Goal: Task Accomplishment & Management: Use online tool/utility

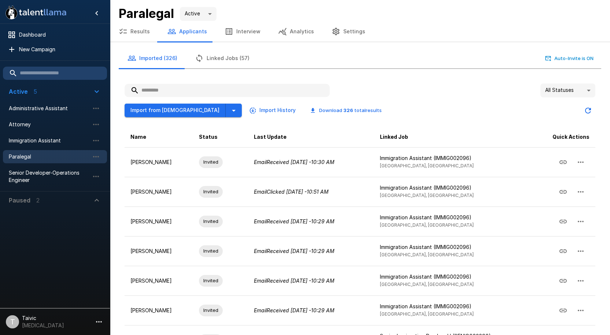
click at [215, 93] on input "text" at bounding box center [227, 90] width 205 height 13
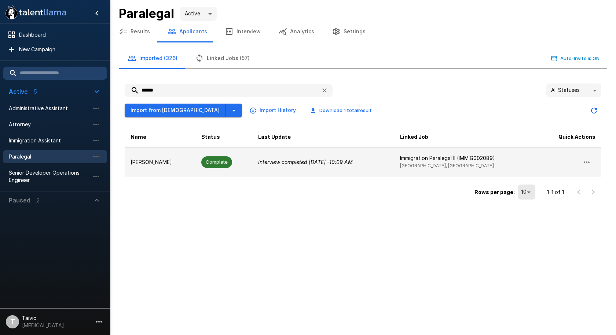
type input "******"
click at [289, 168] on td "Interview completed Yesterday - 10:09 AM" at bounding box center [323, 162] width 142 height 30
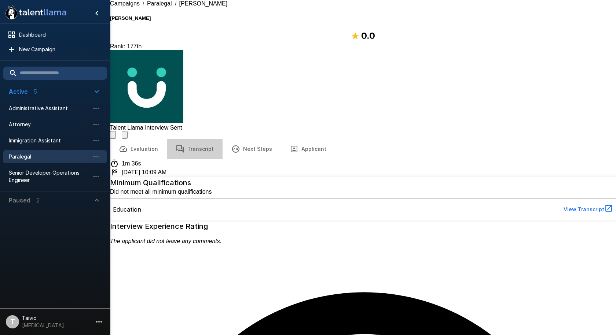
click at [198, 139] on button "Transcript" at bounding box center [195, 149] width 56 height 21
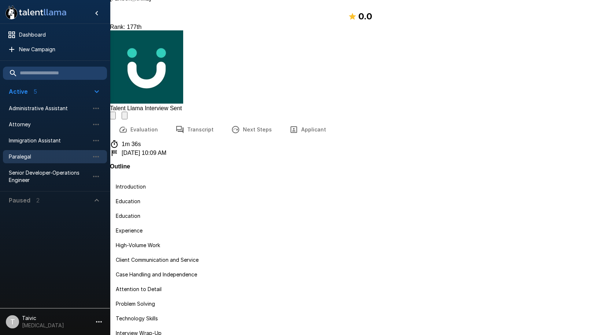
scroll to position [30, 0]
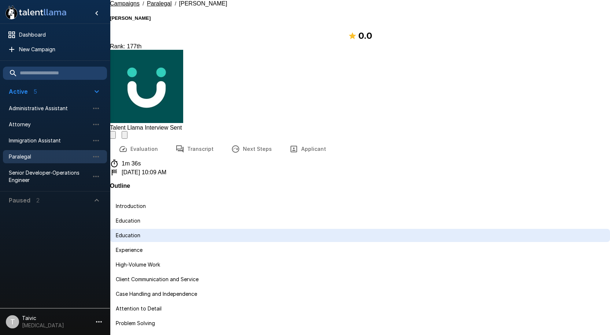
click at [148, 214] on div "Education" at bounding box center [360, 220] width 500 height 13
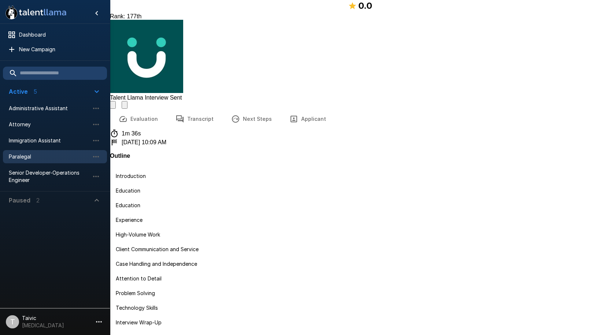
scroll to position [111, 0]
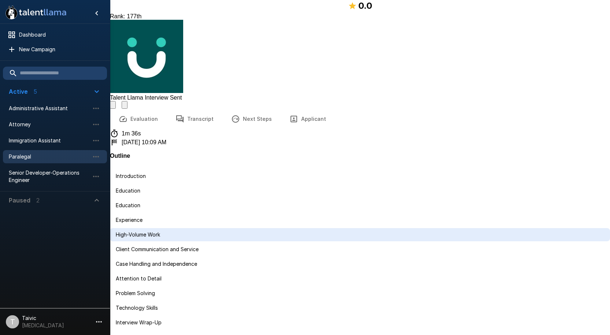
click at [152, 228] on div "High-Volume Work" at bounding box center [360, 234] width 500 height 13
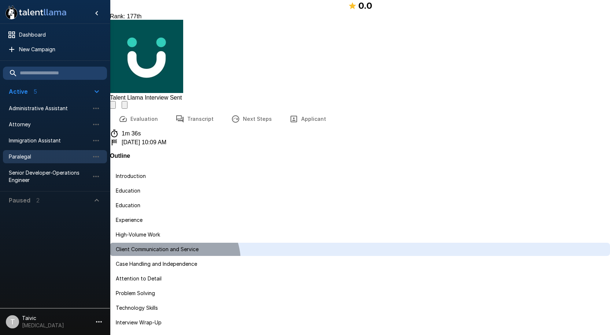
click at [182, 243] on div "Client Communication and Service" at bounding box center [360, 249] width 500 height 13
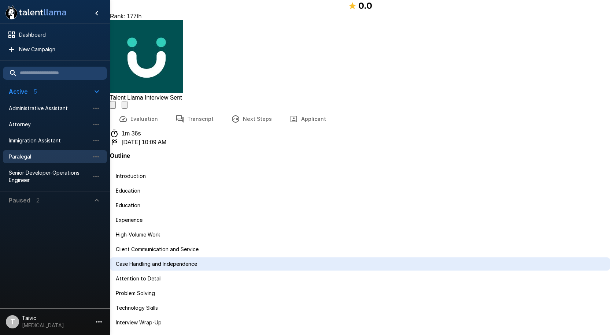
click at [169, 261] on span "Case Handling and Independence" at bounding box center [360, 264] width 488 height 7
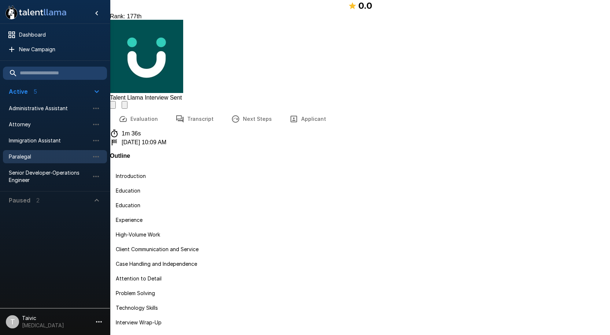
scroll to position [488, 0]
click at [166, 272] on li "Attention to Detail" at bounding box center [360, 278] width 500 height 13
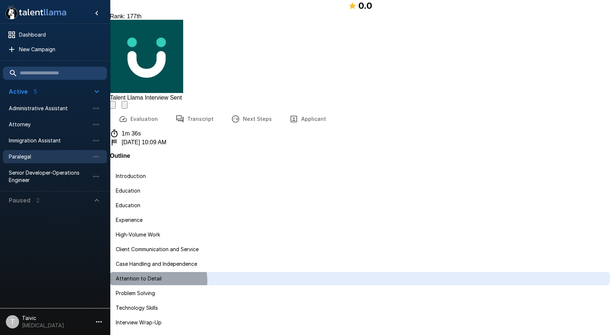
click at [167, 275] on span "Attention to Detail" at bounding box center [360, 278] width 488 height 7
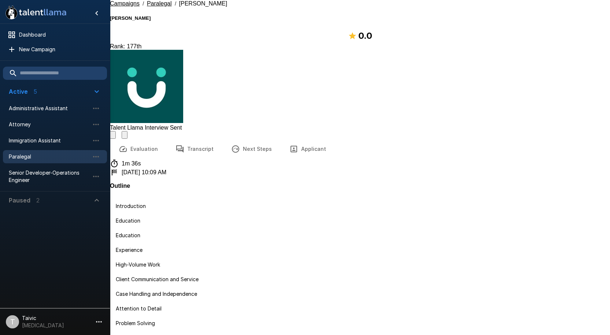
click at [292, 145] on icon "button" at bounding box center [293, 149] width 9 height 9
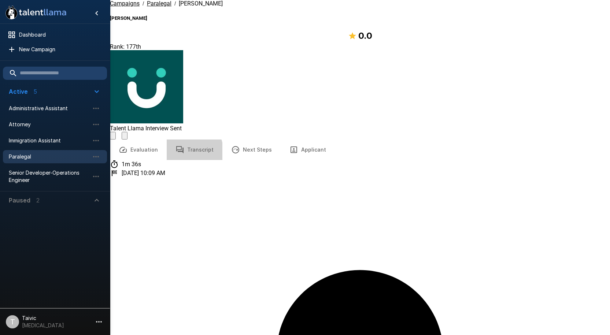
click at [182, 145] on icon "button" at bounding box center [180, 149] width 9 height 9
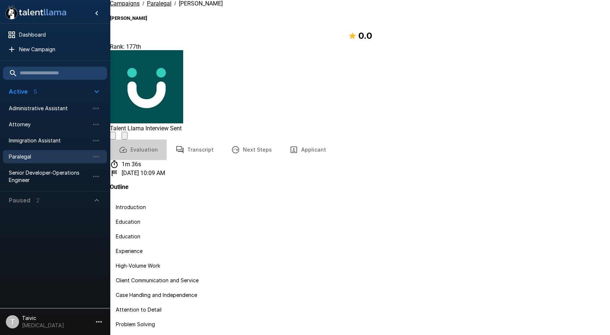
click at [143, 140] on button "Evaluation" at bounding box center [138, 150] width 57 height 21
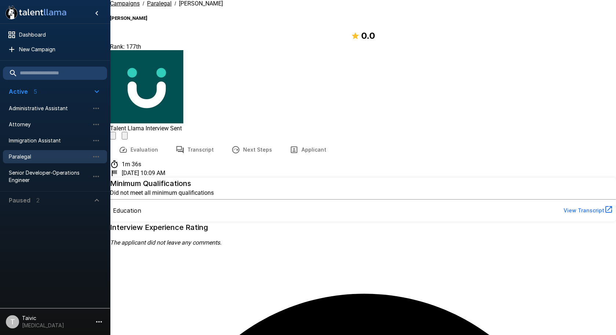
click at [184, 140] on button "Transcript" at bounding box center [195, 150] width 56 height 21
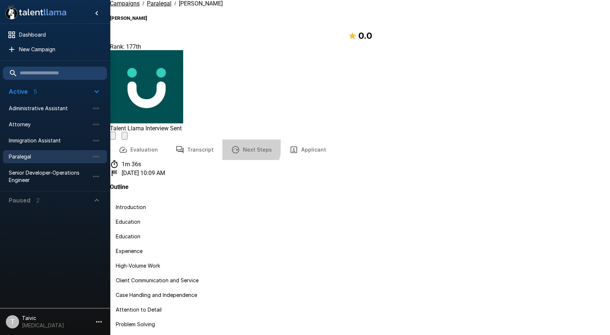
click at [242, 140] on button "Next Steps" at bounding box center [251, 150] width 58 height 21
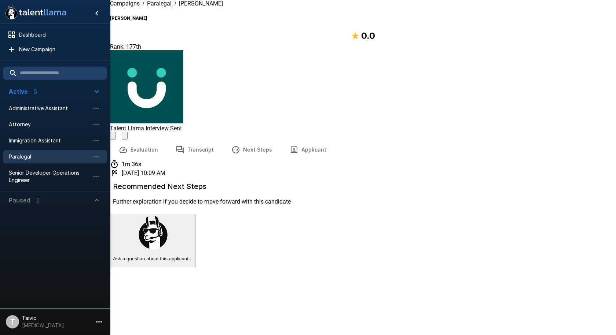
click at [198, 140] on button "Transcript" at bounding box center [195, 150] width 56 height 21
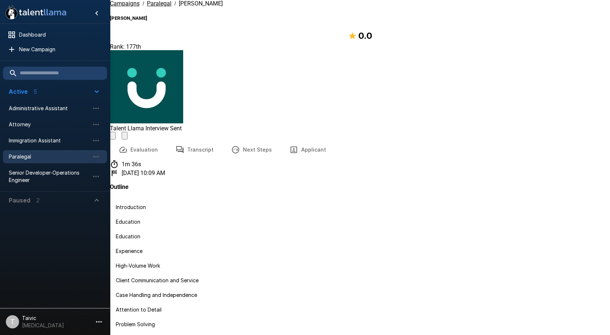
click at [152, 140] on button "Evaluation" at bounding box center [138, 150] width 57 height 21
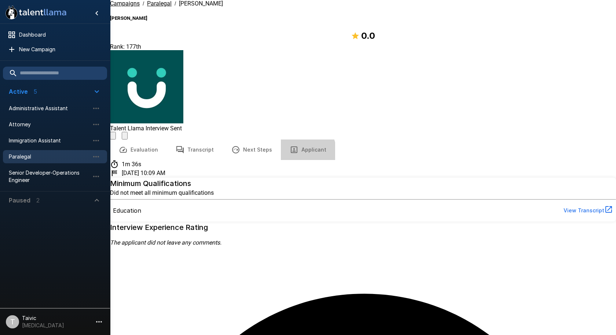
click at [293, 140] on button "Applicant" at bounding box center [308, 150] width 54 height 21
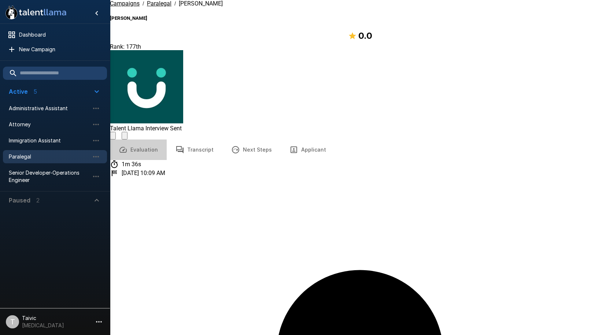
click at [143, 140] on button "Evaluation" at bounding box center [138, 150] width 57 height 21
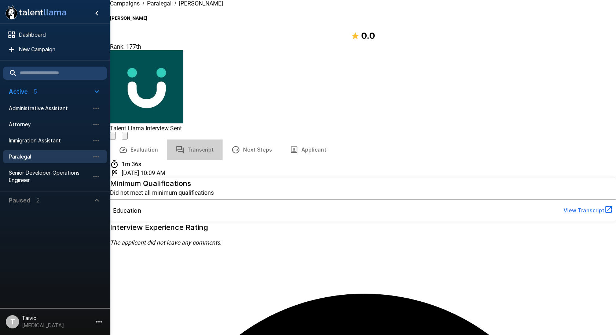
click at [197, 140] on button "Transcript" at bounding box center [195, 150] width 56 height 21
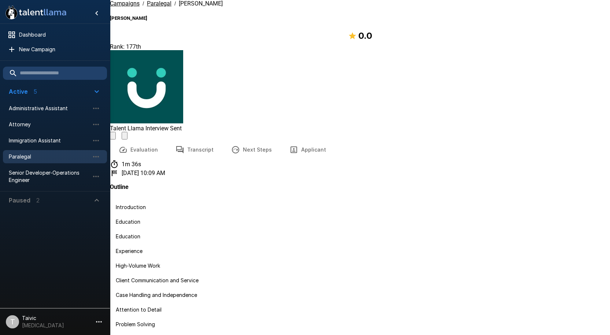
click at [147, 19] on b "Christopher Gabriel" at bounding box center [128, 17] width 37 height 5
click at [118, 140] on button "Evaluation" at bounding box center [138, 150] width 57 height 21
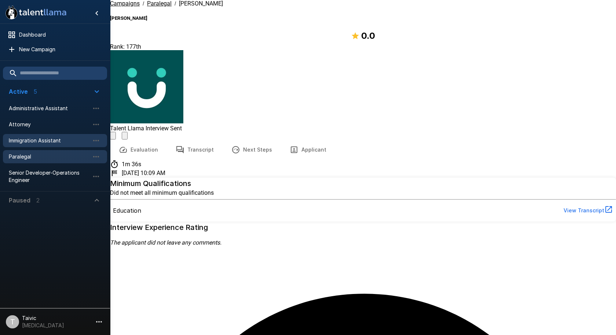
click at [39, 141] on span "Immigration Assistant" at bounding box center [49, 140] width 81 height 7
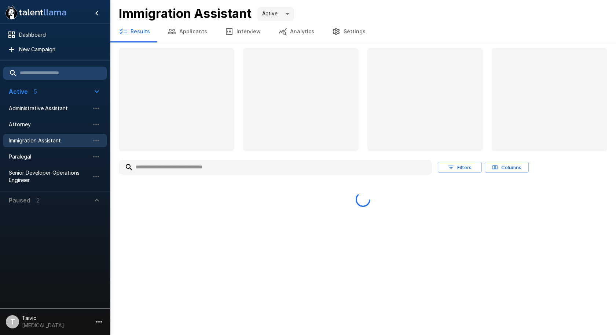
click at [189, 30] on button "Applicants" at bounding box center [187, 31] width 57 height 21
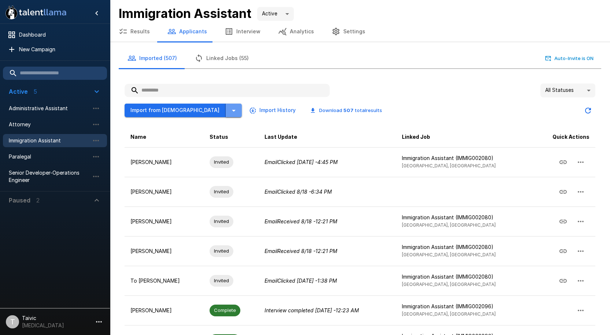
click at [229, 110] on icon "button" at bounding box center [233, 110] width 9 height 9
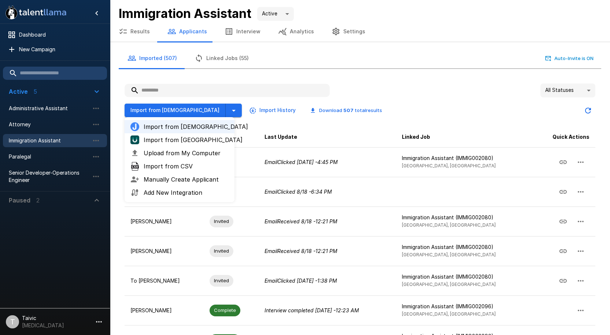
click at [193, 142] on span "Import from UKG" at bounding box center [186, 140] width 85 height 9
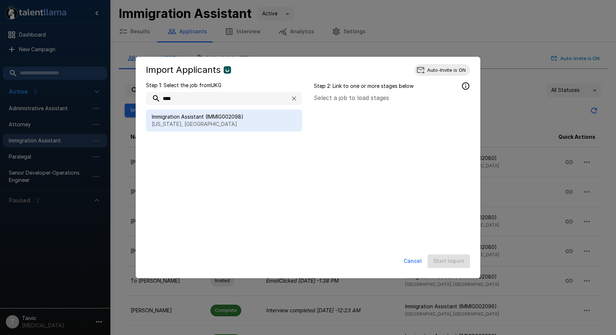
type input "****"
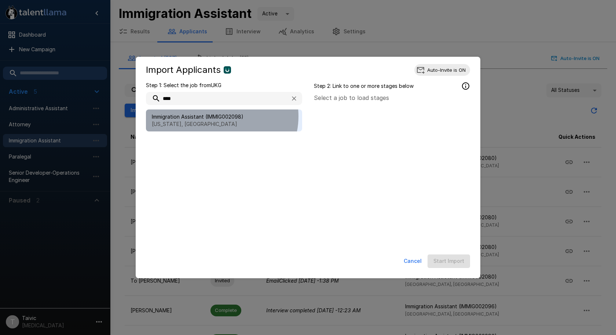
click at [221, 116] on span "Immigration Assistant (IMMIG002098)" at bounding box center [224, 116] width 144 height 7
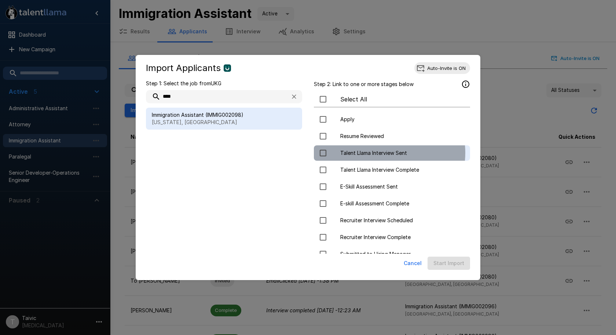
click at [379, 153] on span "Talent Llama Interview Sent" at bounding box center [402, 153] width 124 height 7
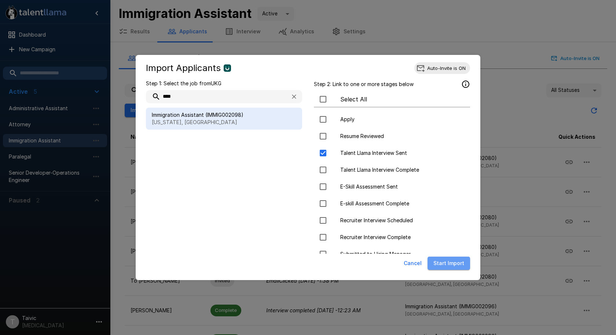
click at [452, 265] on button "Start Import" at bounding box center [448, 264] width 43 height 14
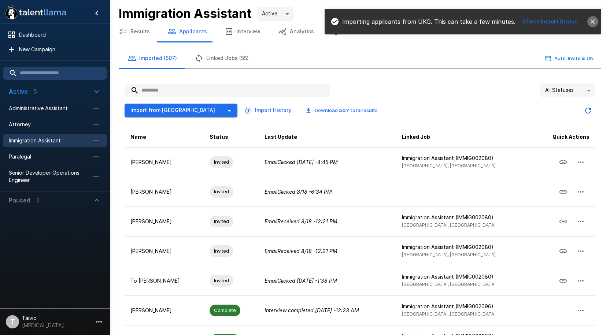
click at [594, 19] on icon "close" at bounding box center [592, 21] width 7 height 7
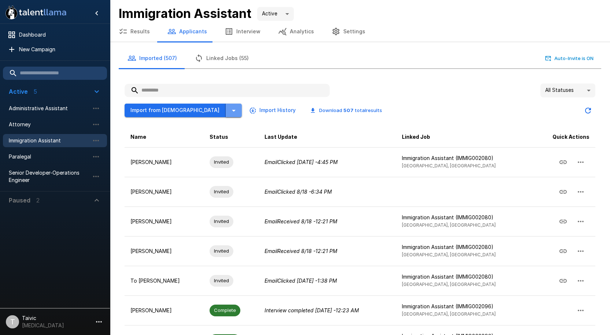
click at [229, 107] on icon "button" at bounding box center [233, 110] width 9 height 9
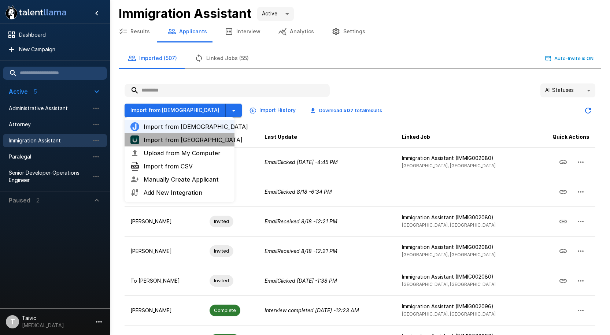
click at [172, 136] on span "Import from UKG" at bounding box center [186, 140] width 85 height 9
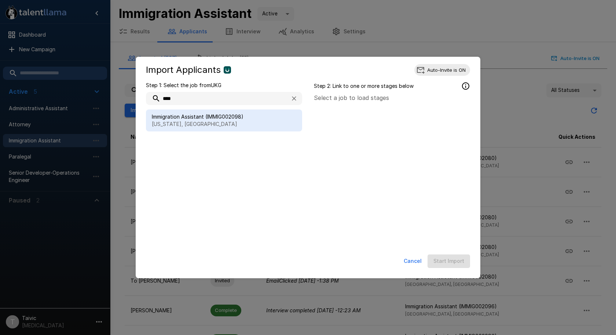
type input "****"
click at [259, 112] on div "Immigration Assistant (IMMIG002098) New York, NY" at bounding box center [224, 121] width 156 height 22
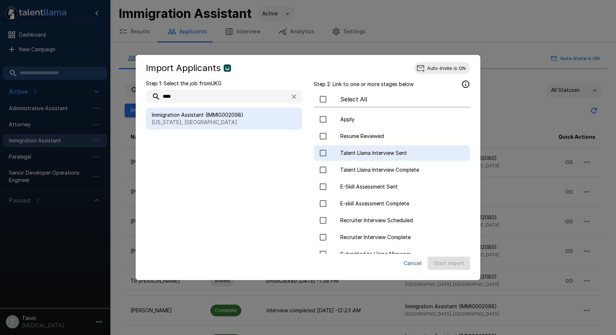
click at [338, 152] on div at bounding box center [330, 152] width 21 height 15
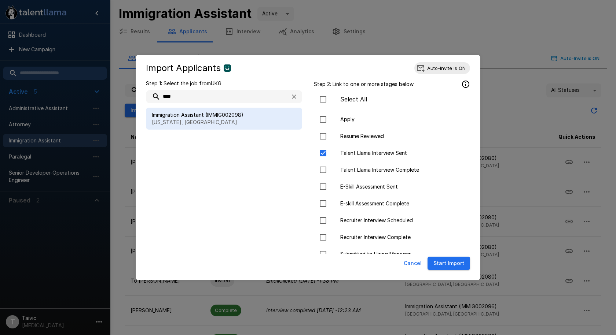
click at [443, 262] on button "Start Import" at bounding box center [448, 264] width 43 height 14
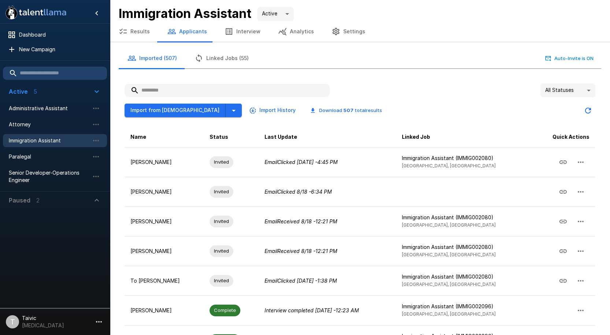
click at [194, 92] on input "text" at bounding box center [227, 90] width 205 height 13
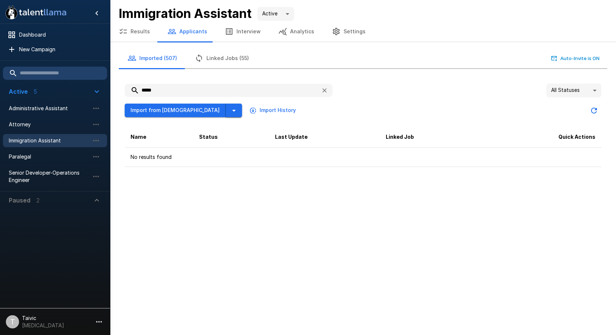
type input "*****"
click at [226, 107] on button "button" at bounding box center [234, 111] width 16 height 14
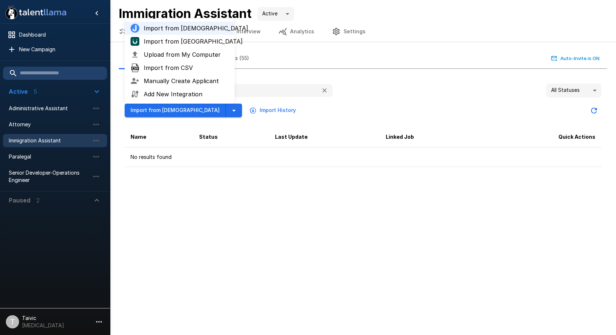
click at [202, 41] on span "Import from UKG" at bounding box center [186, 41] width 85 height 9
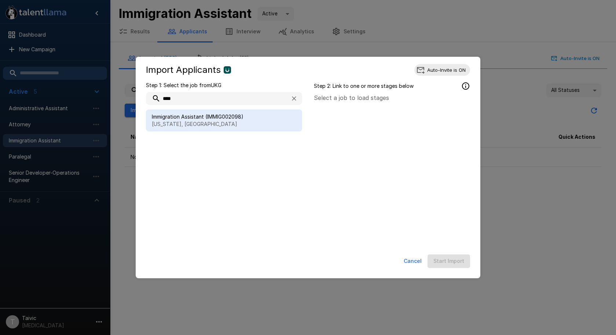
type input "****"
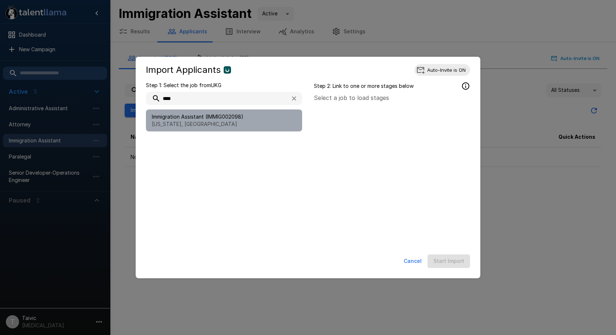
click at [246, 115] on span "Immigration Assistant (IMMIG002098)" at bounding box center [224, 116] width 144 height 7
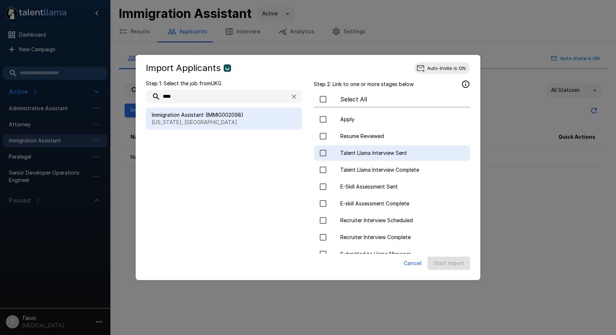
click at [424, 151] on span "Talent Llama Interview Sent" at bounding box center [402, 153] width 124 height 7
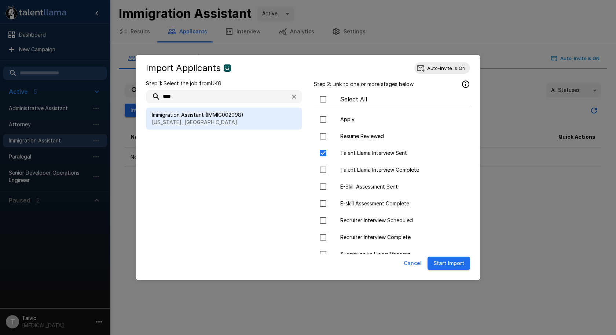
click at [455, 267] on button "Start Import" at bounding box center [448, 264] width 43 height 14
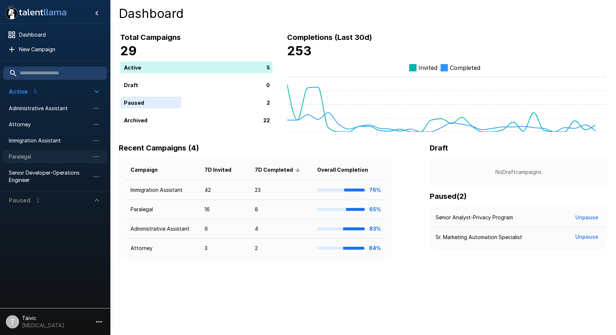
click at [43, 156] on span "Paralegal" at bounding box center [49, 156] width 81 height 7
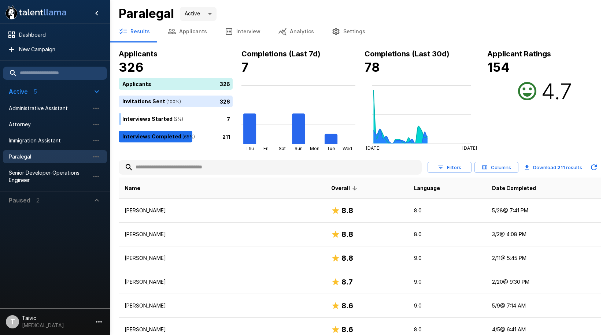
click at [200, 170] on input "text" at bounding box center [270, 167] width 303 height 13
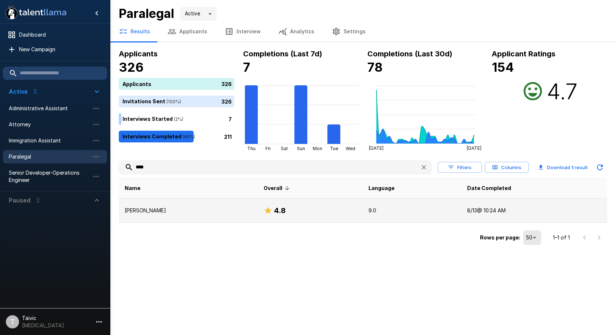
type input "****"
click at [210, 203] on td "[PERSON_NAME]" at bounding box center [188, 211] width 139 height 24
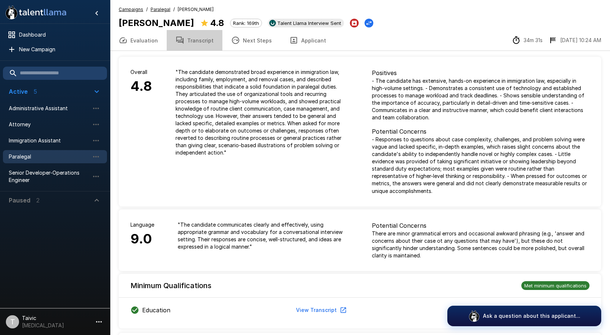
click at [195, 45] on button "Transcript" at bounding box center [195, 40] width 56 height 21
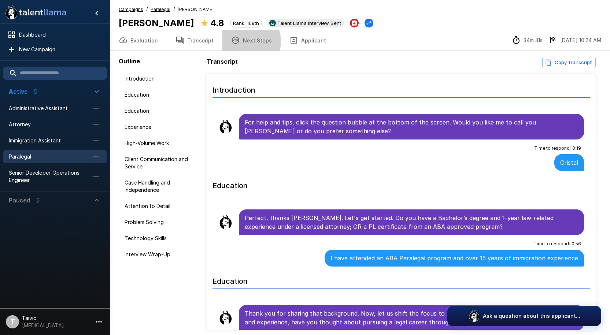
drag, startPoint x: 245, startPoint y: 41, endPoint x: 198, endPoint y: 45, distance: 47.1
click at [245, 42] on button "Next Steps" at bounding box center [251, 40] width 58 height 21
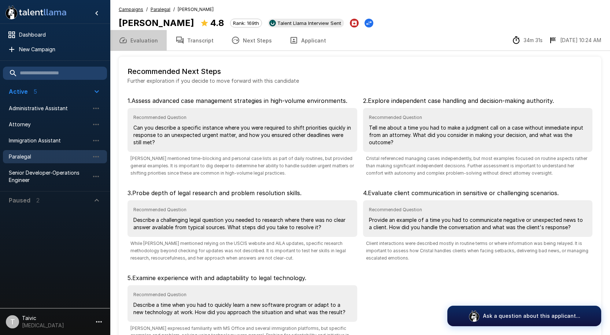
drag, startPoint x: 144, startPoint y: 43, endPoint x: 184, endPoint y: 36, distance: 40.0
click at [145, 44] on button "Evaluation" at bounding box center [138, 40] width 57 height 21
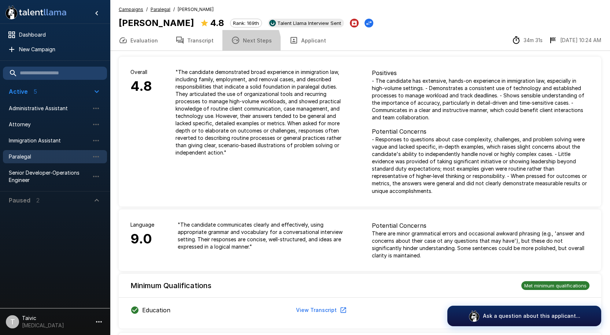
click at [233, 45] on button "Next Steps" at bounding box center [251, 40] width 58 height 21
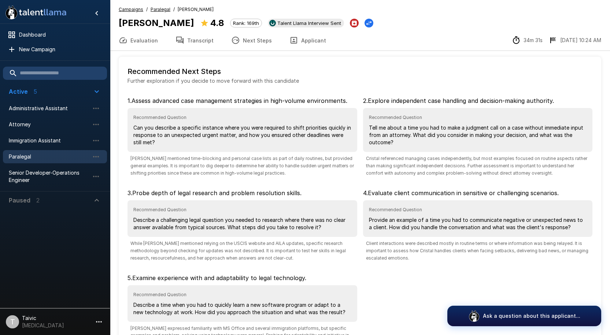
click at [191, 40] on button "Transcript" at bounding box center [195, 40] width 56 height 21
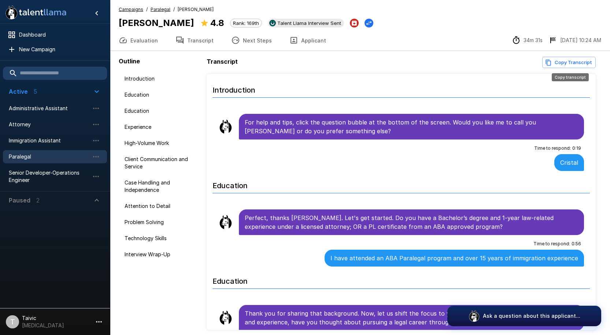
click at [573, 63] on button "Copy Transcript" at bounding box center [569, 62] width 54 height 11
